Goal: Task Accomplishment & Management: Manage account settings

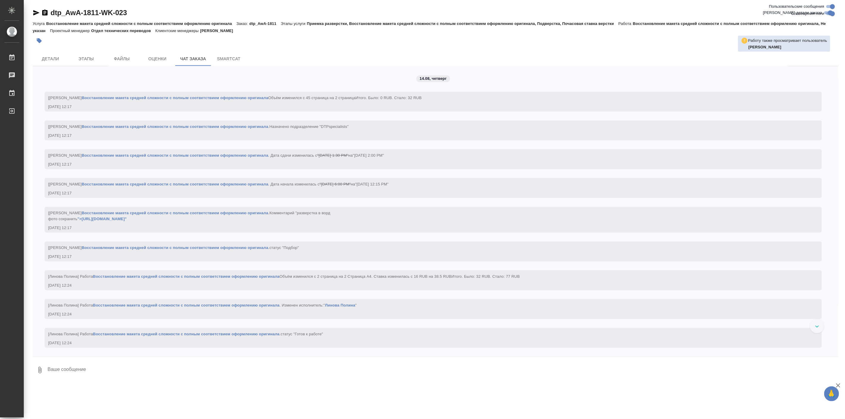
scroll to position [8113, 0]
click at [55, 55] on button "Детали" at bounding box center [51, 59] width 36 height 14
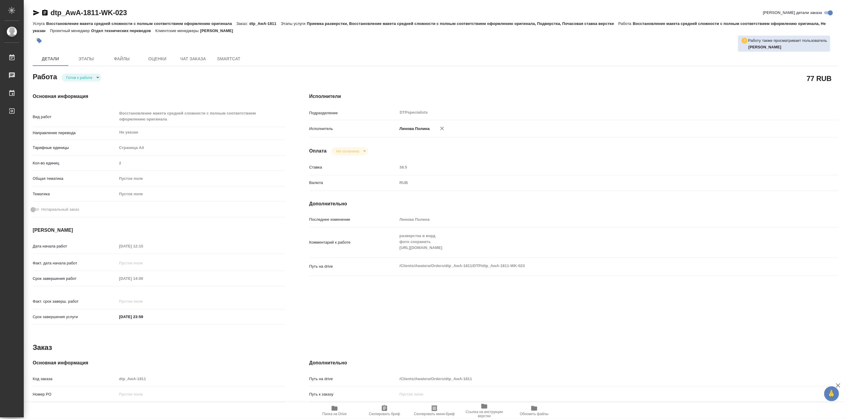
type textarea "x"
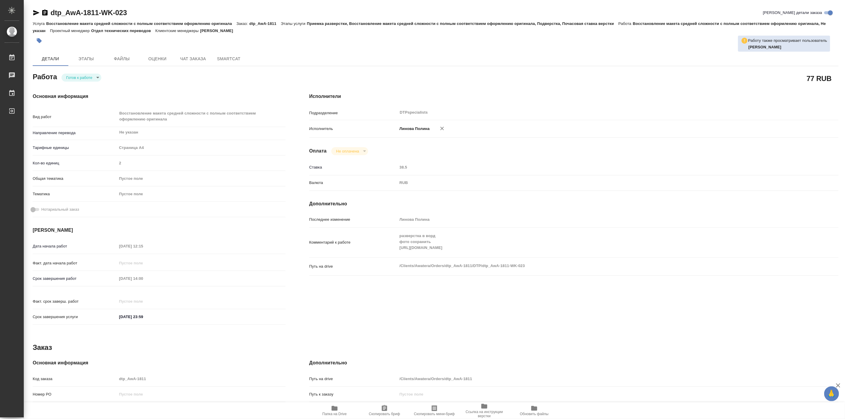
type textarea "x"
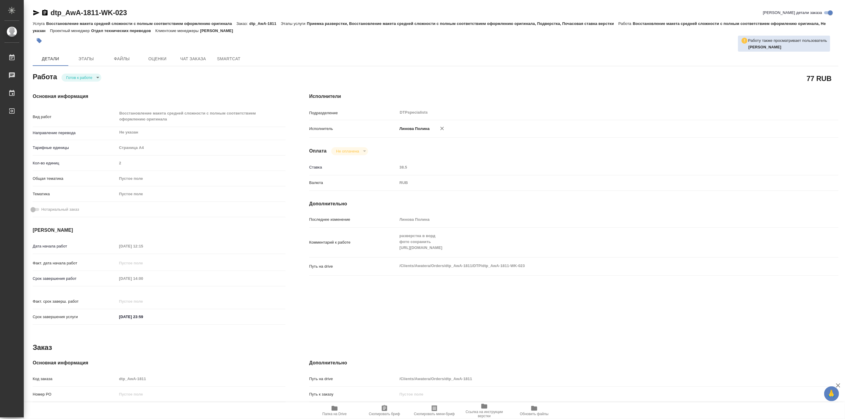
type textarea "x"
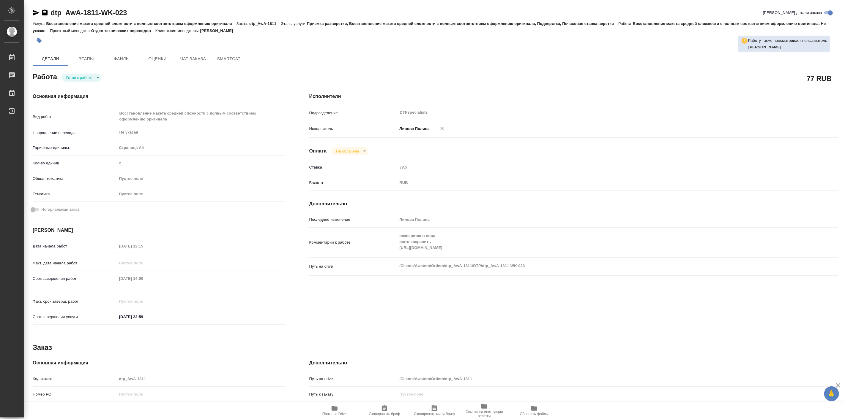
type textarea "x"
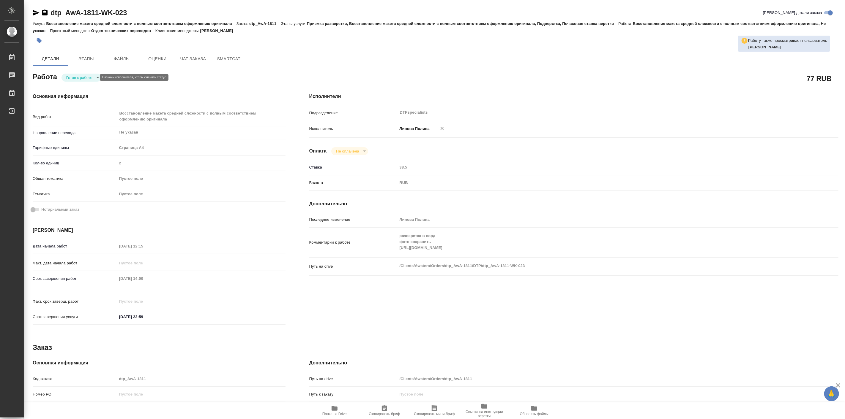
click at [90, 79] on body "🙏 .cls-1 fill:#fff; AWATERA Linova Polina Работы 0 Чаты График Выйти dtp_AwA-18…" at bounding box center [422, 209] width 845 height 419
click at [333, 414] on div at bounding box center [422, 209] width 845 height 419
click at [337, 410] on icon "button" at bounding box center [335, 408] width 6 height 5
click at [84, 78] on body "🙏 .cls-1 fill:#fff; AWATERA Linova Polina Работы 0 Чаты График Выйти dtp_AwA-18…" at bounding box center [422, 209] width 845 height 419
click at [86, 89] on button "Выполнен" at bounding box center [77, 87] width 22 height 7
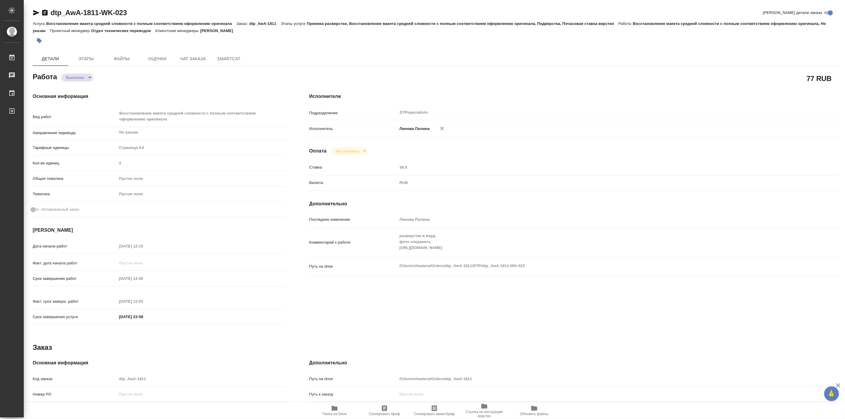
type textarea "x"
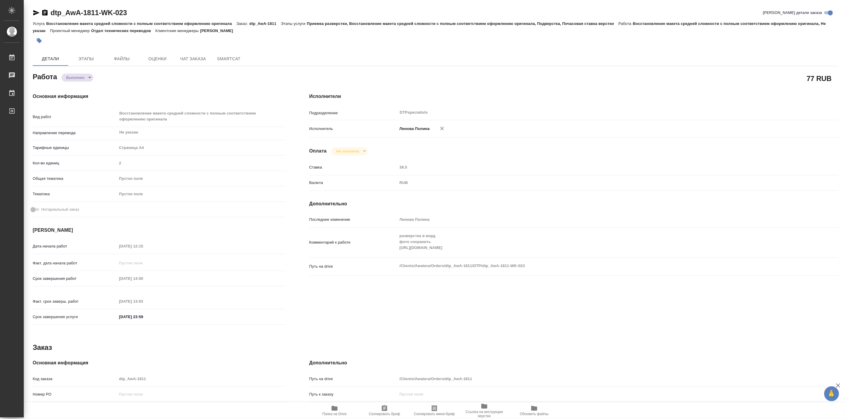
type textarea "x"
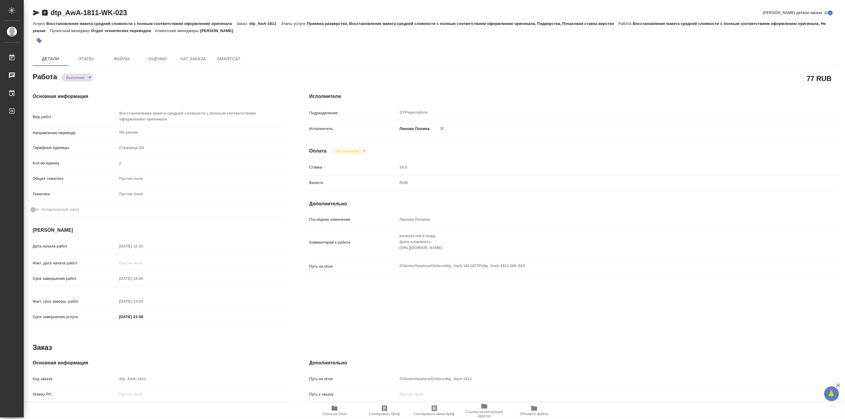
type textarea "x"
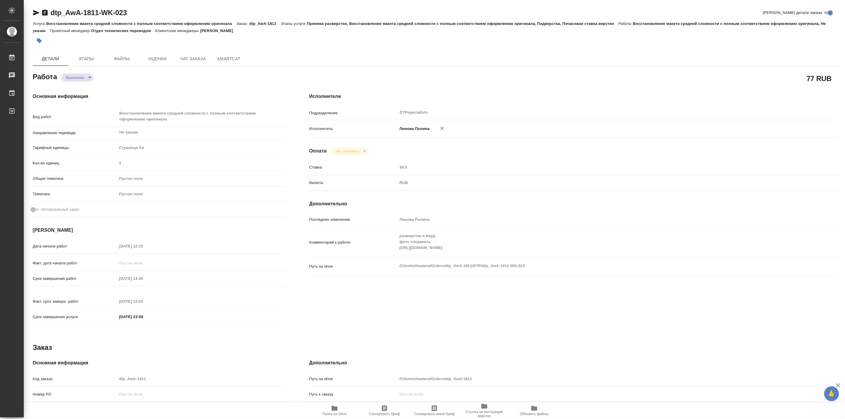
click at [154, 91] on div "Основная информация Вид работ Восстановление макета средней сложности с полным …" at bounding box center [159, 211] width 277 height 260
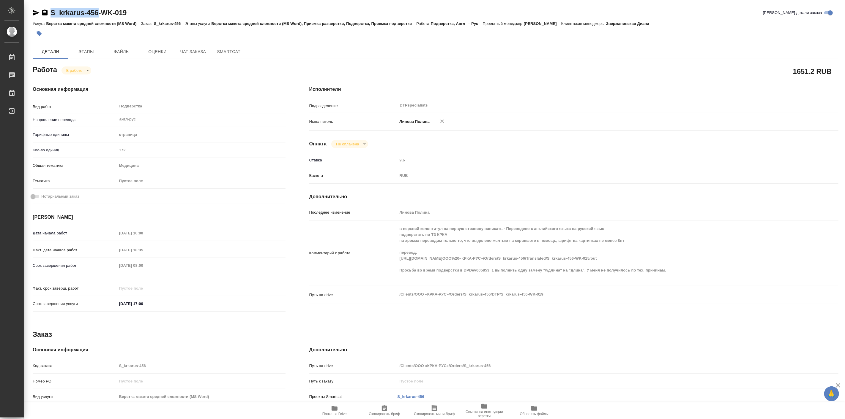
drag, startPoint x: 49, startPoint y: 6, endPoint x: 98, endPoint y: 14, distance: 49.6
click at [98, 14] on div "S_krkarus-456-WK-019 Кратко детали заказа Услуга Верстка макета средней сложнос…" at bounding box center [435, 253] width 812 height 506
copy link "S_krkarus-456"
